Goal: Browse casually: Explore the website without a specific task or goal

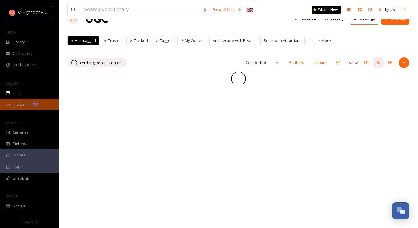
scroll to position [18, 0]
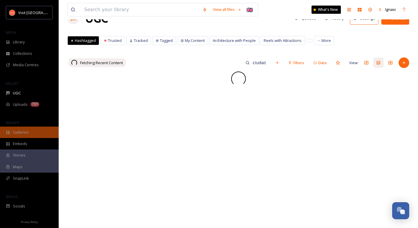
click at [27, 131] on span "Galleries" at bounding box center [21, 133] width 16 height 6
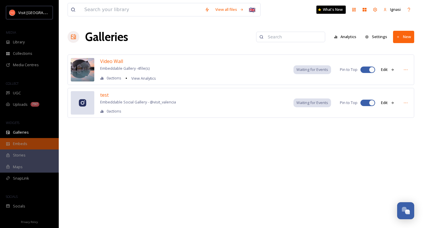
click at [26, 141] on div "Embeds" at bounding box center [29, 143] width 59 height 11
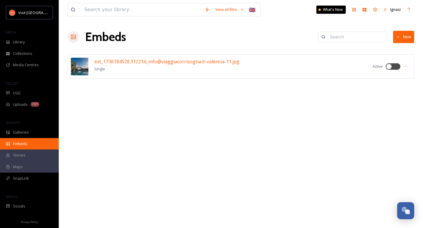
click at [28, 141] on div "Embeds" at bounding box center [29, 143] width 59 height 11
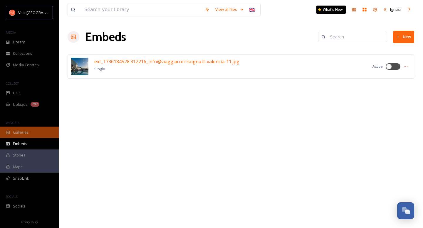
click at [25, 132] on span "Galleries" at bounding box center [21, 133] width 16 height 6
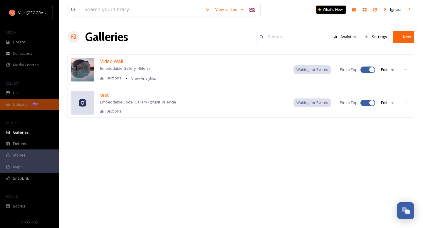
click at [19, 106] on span "Uploads" at bounding box center [20, 105] width 15 height 6
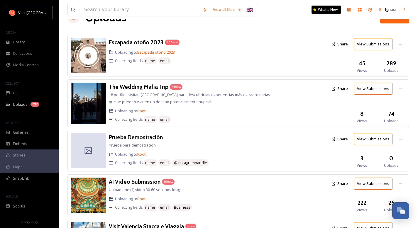
scroll to position [22, 0]
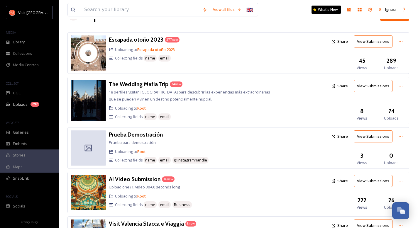
click at [145, 41] on h3 "Escapada otoño 2023" at bounding box center [136, 39] width 55 height 7
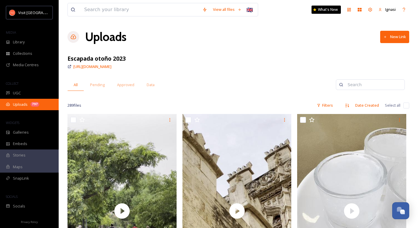
click at [24, 104] on span "Uploads" at bounding box center [20, 105] width 15 height 6
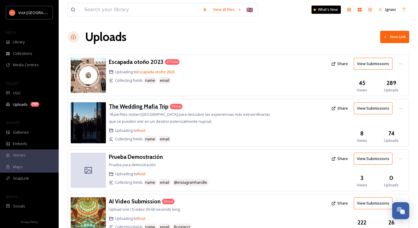
click at [153, 105] on h3 "The Wedding Mafia Trip" at bounding box center [139, 106] width 60 height 7
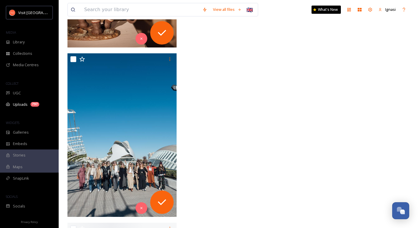
scroll to position [3976, 0]
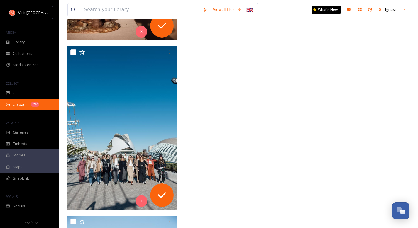
click at [18, 101] on div "Uploads 797" at bounding box center [29, 104] width 59 height 11
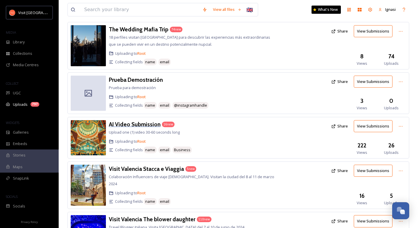
scroll to position [100, 0]
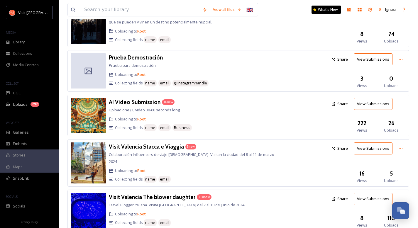
click at [144, 146] on h3 "Visit Valencia Stacca e Viaggia" at bounding box center [146, 146] width 75 height 7
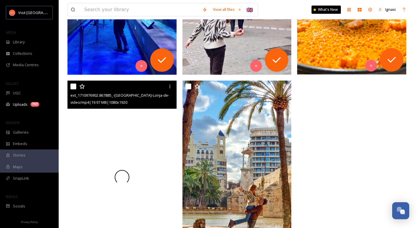
scroll to position [296, 0]
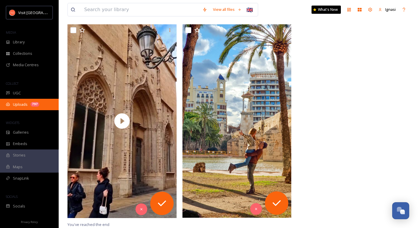
click at [27, 106] on span "Uploads" at bounding box center [20, 105] width 15 height 6
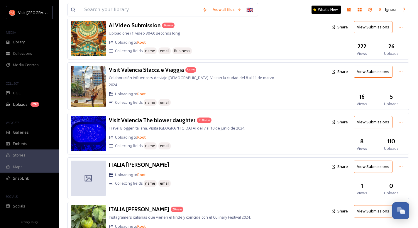
scroll to position [180, 0]
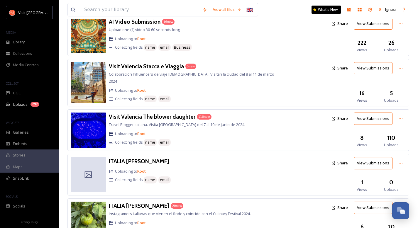
click at [155, 113] on h3 "Visit Valencia The blower daughter" at bounding box center [152, 116] width 87 height 7
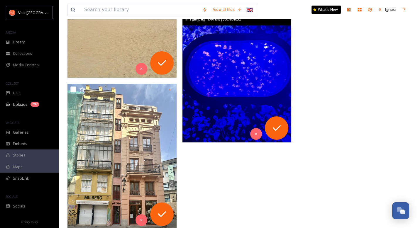
scroll to position [5704, 0]
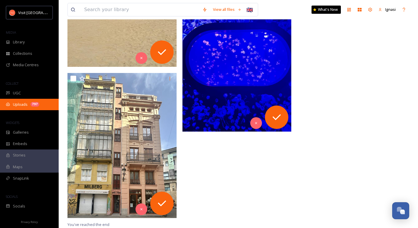
click at [36, 106] on div "797" at bounding box center [35, 104] width 9 height 5
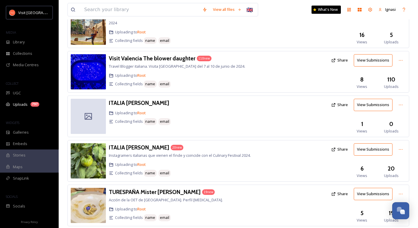
scroll to position [239, 0]
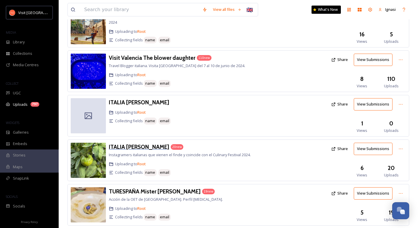
click at [146, 144] on h3 "ITALIA Marika Marangella" at bounding box center [139, 147] width 60 height 7
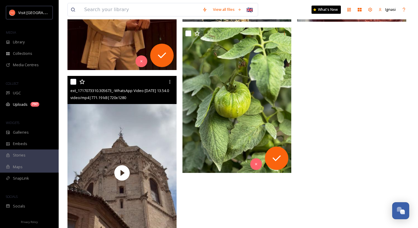
scroll to position [1296, 0]
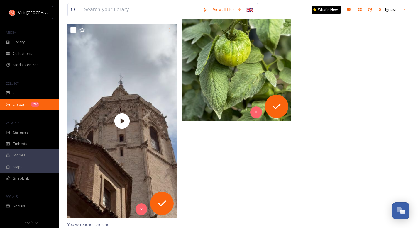
click at [24, 103] on span "Uploads" at bounding box center [20, 105] width 15 height 6
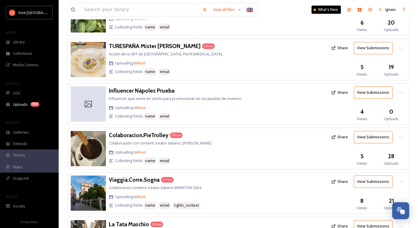
scroll to position [392, 0]
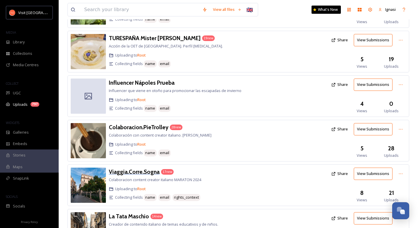
click at [139, 168] on h3 "Viaggia.Corre.Sogna" at bounding box center [134, 171] width 51 height 7
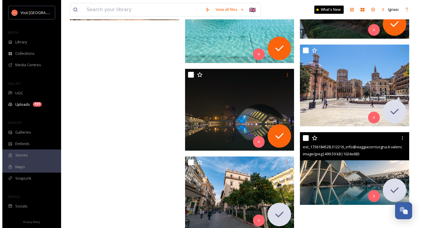
scroll to position [791, 0]
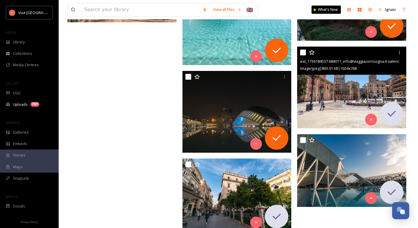
click at [330, 96] on img at bounding box center [351, 88] width 109 height 82
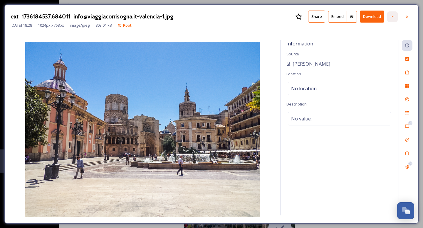
click at [390, 18] on icon at bounding box center [392, 16] width 5 height 5
click at [366, 193] on div "Information Source Lara Location No location Description No value." at bounding box center [339, 128] width 118 height 176
